Goal: Transaction & Acquisition: Obtain resource

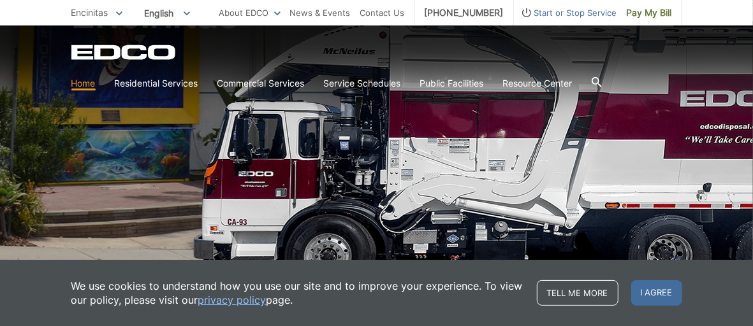
scroll to position [212, 0]
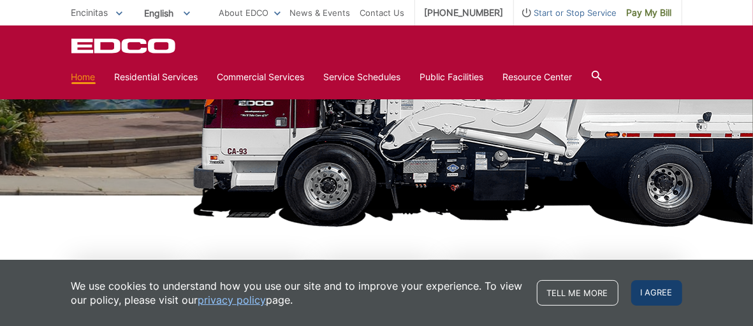
click at [657, 293] on span "I agree" at bounding box center [656, 294] width 51 height 26
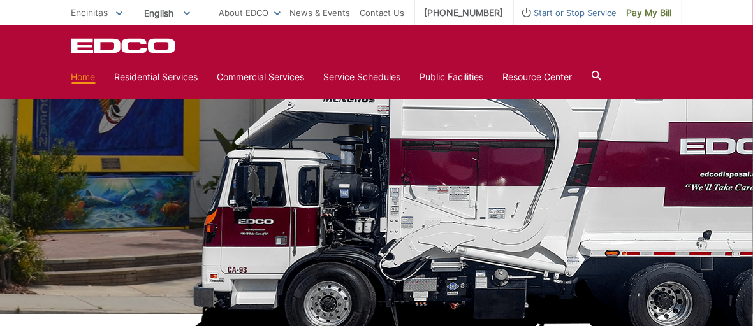
scroll to position [0, 0]
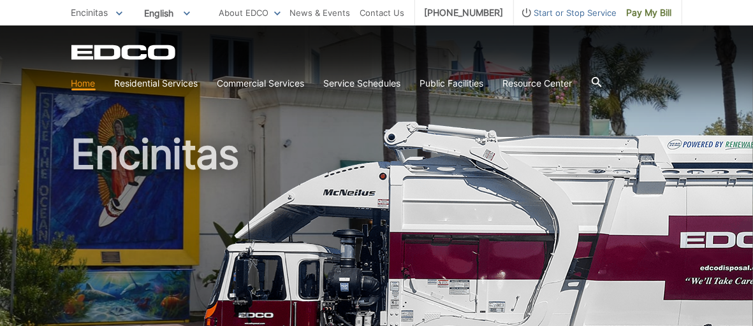
click at [611, 177] on h1 "Encinitas" at bounding box center [376, 274] width 611 height 280
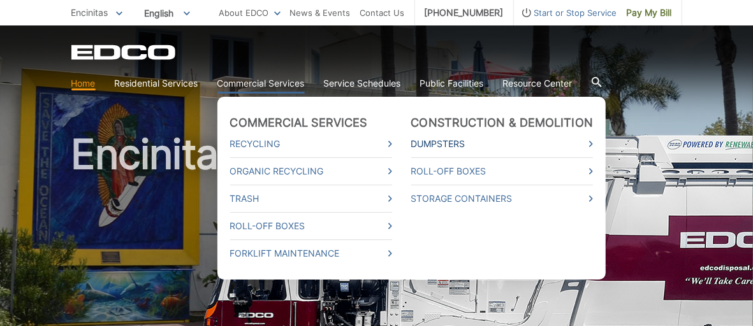
click at [446, 146] on link "Dumpsters" at bounding box center [502, 144] width 182 height 14
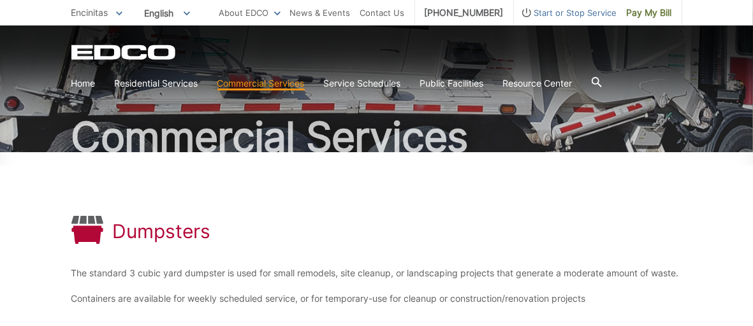
scroll to position [283, 0]
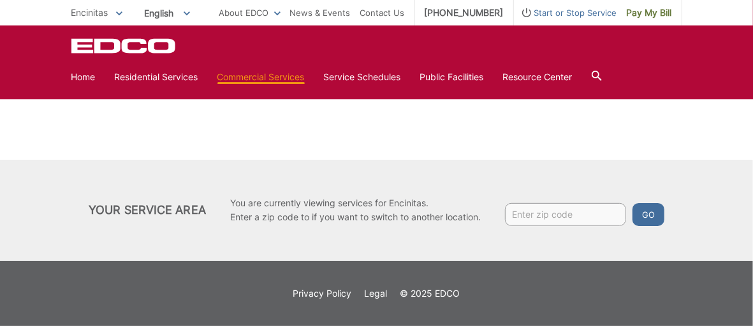
click at [581, 224] on input "Enter zip code" at bounding box center [565, 214] width 121 height 23
type input "92009"
click at [649, 225] on button "Go" at bounding box center [648, 214] width 32 height 23
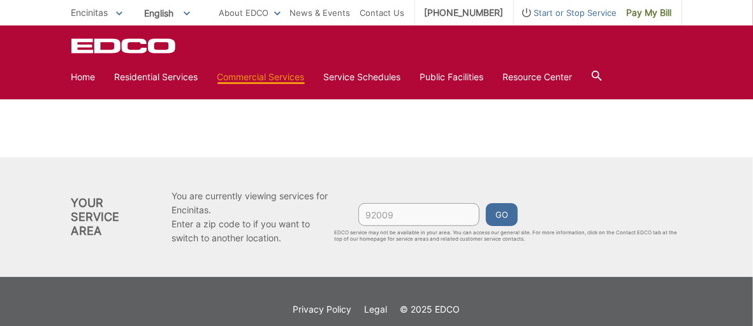
click at [504, 226] on button "Go" at bounding box center [502, 214] width 32 height 23
click at [507, 226] on button "Go" at bounding box center [502, 214] width 32 height 23
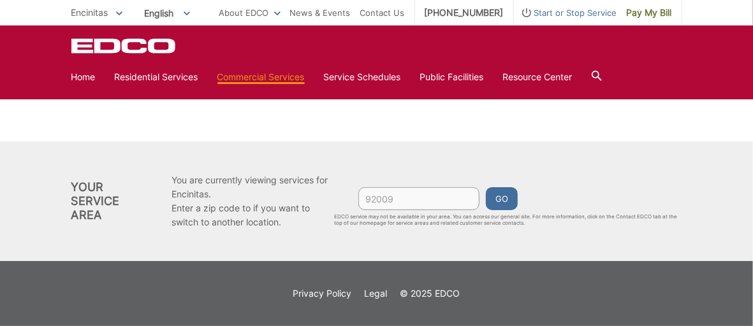
click at [421, 198] on input "92009" at bounding box center [418, 198] width 121 height 23
click at [508, 200] on button "Go" at bounding box center [502, 198] width 32 height 23
click at [509, 203] on button "Go" at bounding box center [502, 198] width 32 height 23
click at [508, 201] on button "Go" at bounding box center [502, 198] width 32 height 23
